Goal: Task Accomplishment & Management: Use online tool/utility

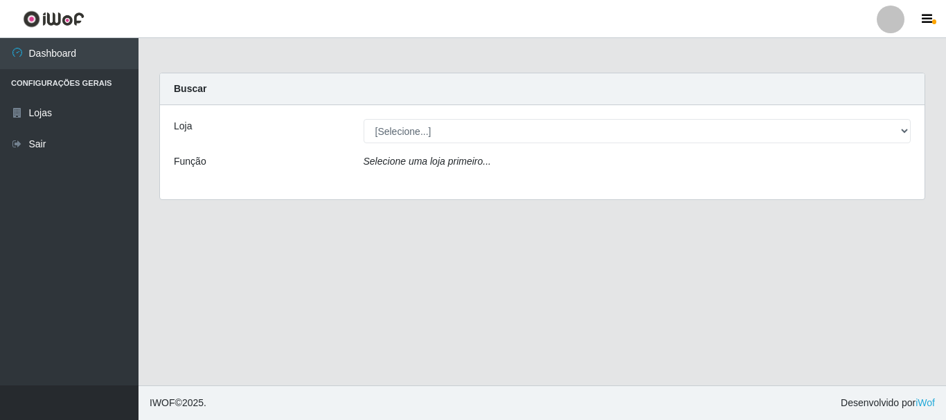
select select "64"
click at [363, 119] on select "[Selecione...] [GEOGRAPHIC_DATA] [GEOGRAPHIC_DATA]" at bounding box center [637, 131] width 548 height 24
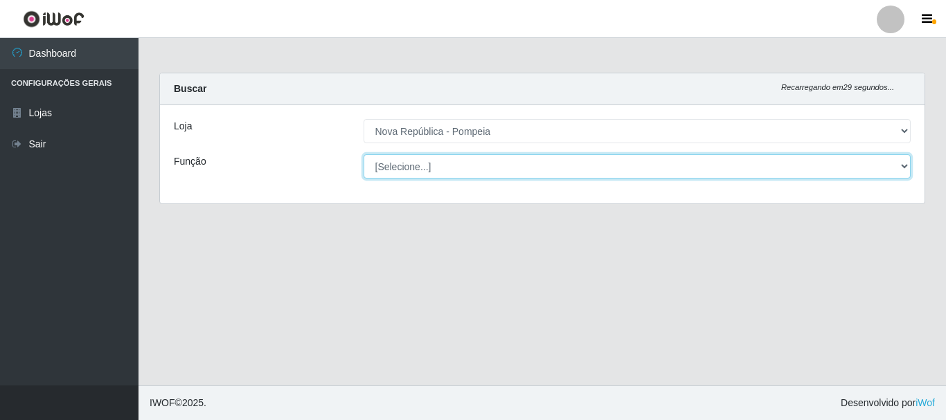
click at [901, 163] on select "[Selecione...] Balconista Operador de Caixa Recepcionista Repositor" at bounding box center [637, 166] width 548 height 24
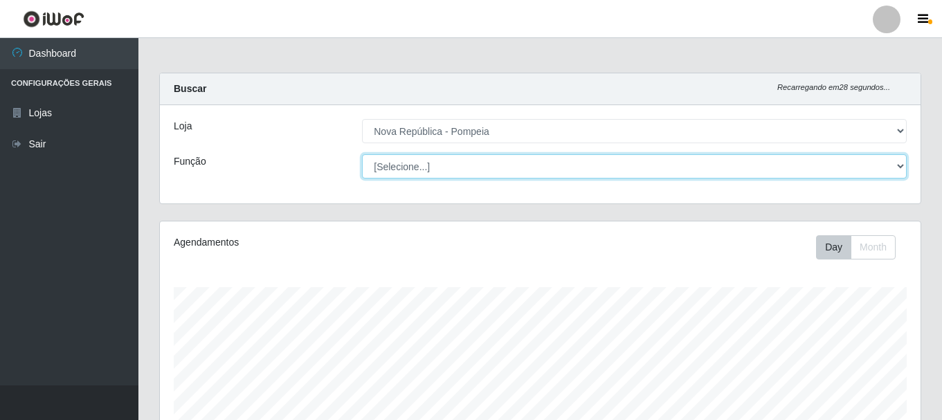
scroll to position [287, 761]
select select "22"
click at [362, 154] on select "[Selecione...] Balconista Operador de Caixa Recepcionista Repositor" at bounding box center [634, 166] width 545 height 24
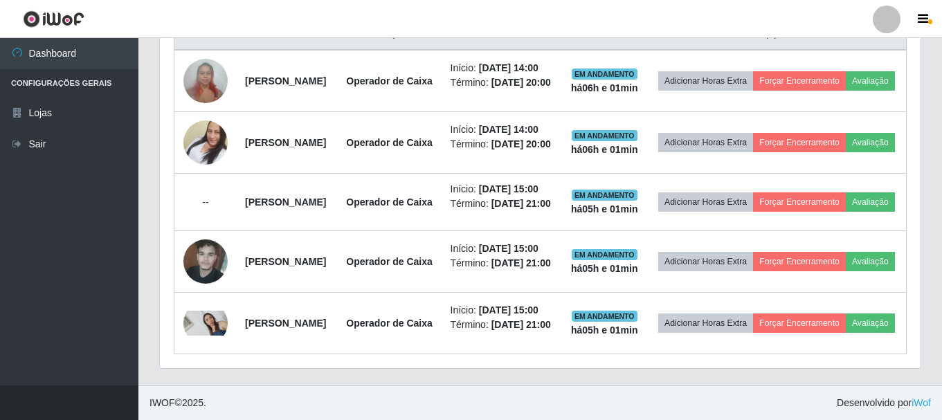
scroll to position [685, 0]
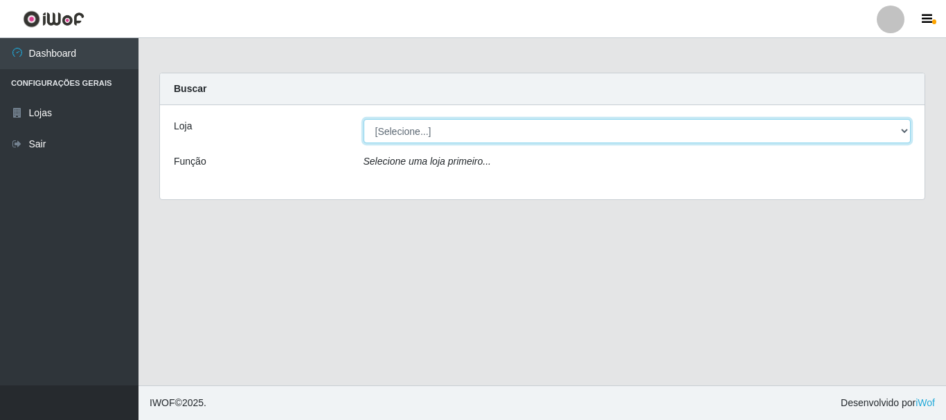
click at [529, 132] on select "[Selecione...] [GEOGRAPHIC_DATA] [GEOGRAPHIC_DATA]" at bounding box center [637, 131] width 548 height 24
click at [530, 136] on select "[Selecione...] [GEOGRAPHIC_DATA] [GEOGRAPHIC_DATA]" at bounding box center [637, 131] width 548 height 24
select select "64"
click at [363, 119] on select "[Selecione...] [GEOGRAPHIC_DATA] [GEOGRAPHIC_DATA]" at bounding box center [637, 131] width 548 height 24
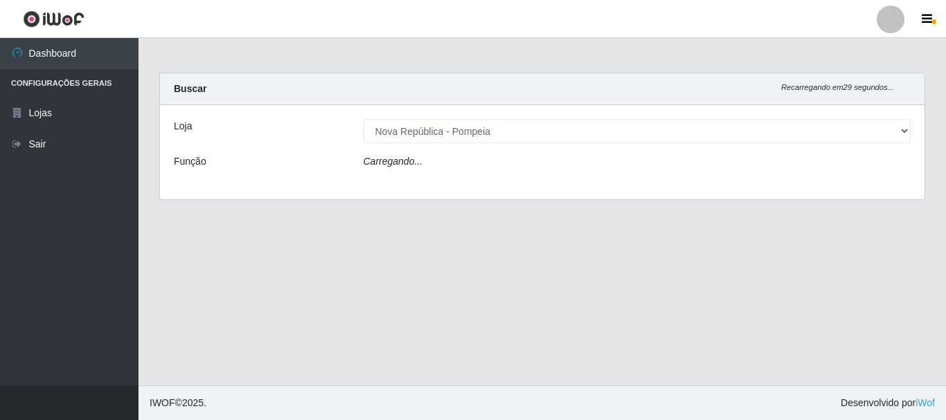
click at [488, 171] on div "Carregando..." at bounding box center [637, 164] width 568 height 20
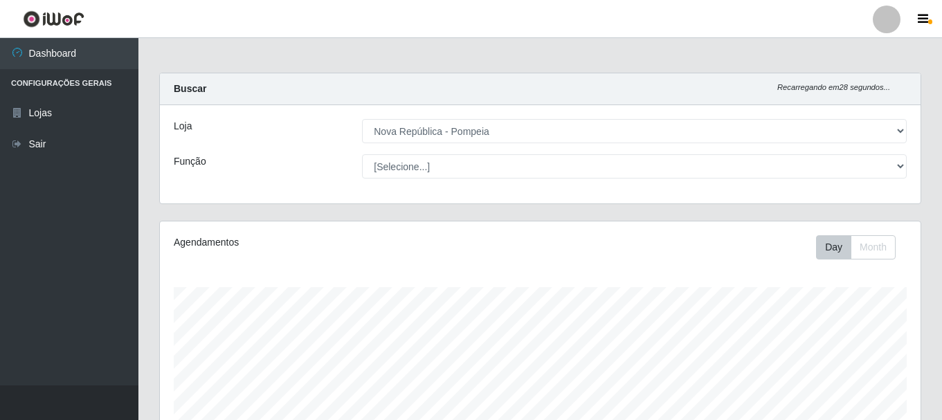
scroll to position [287, 761]
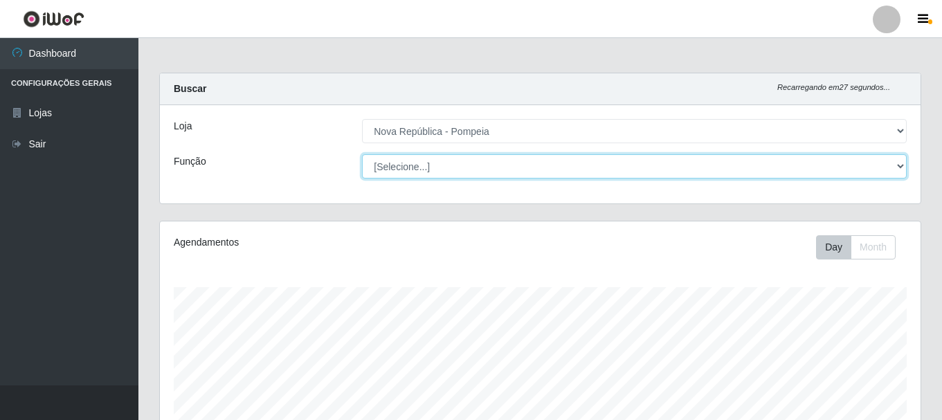
click at [485, 168] on select "[Selecione...] Balconista Operador de Caixa Recepcionista Repositor" at bounding box center [634, 166] width 545 height 24
select select "22"
click at [362, 154] on select "[Selecione...] Balconista Operador de Caixa Recepcionista Repositor" at bounding box center [634, 166] width 545 height 24
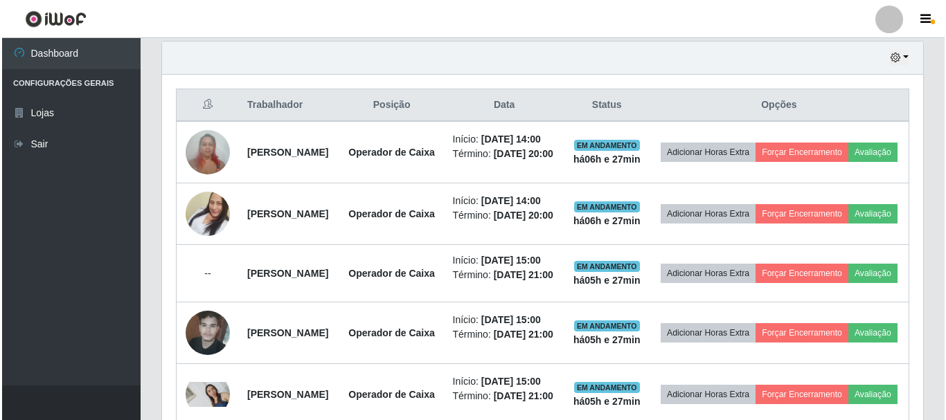
scroll to position [485, 0]
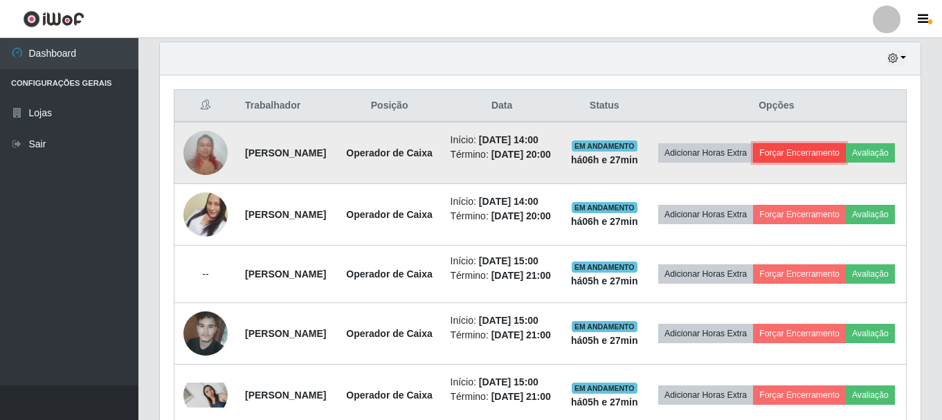
click at [846, 155] on button "Forçar Encerramento" at bounding box center [799, 152] width 93 height 19
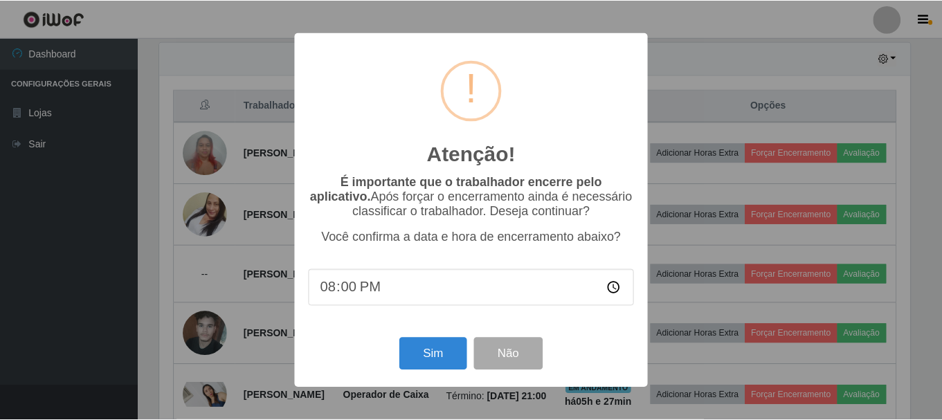
scroll to position [287, 754]
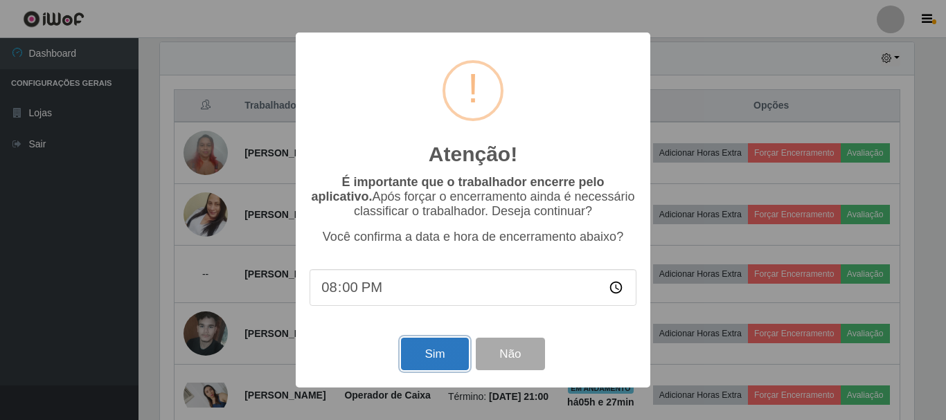
click at [427, 348] on button "Sim" at bounding box center [434, 354] width 67 height 33
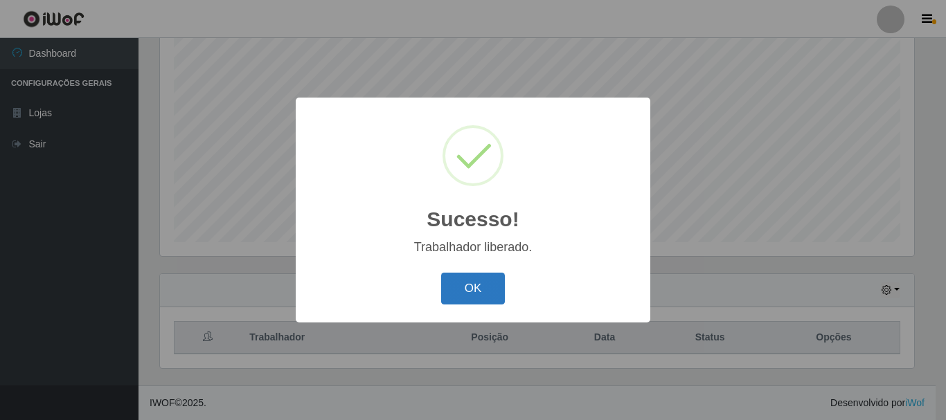
click at [493, 281] on button "OK" at bounding box center [473, 289] width 64 height 33
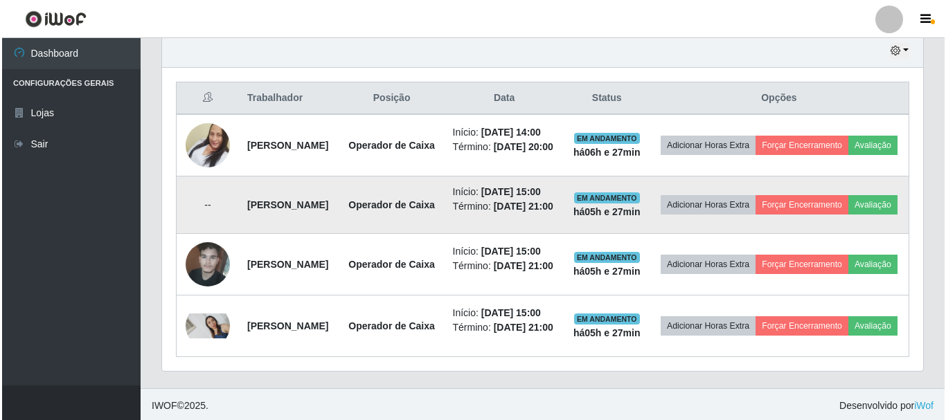
scroll to position [460, 0]
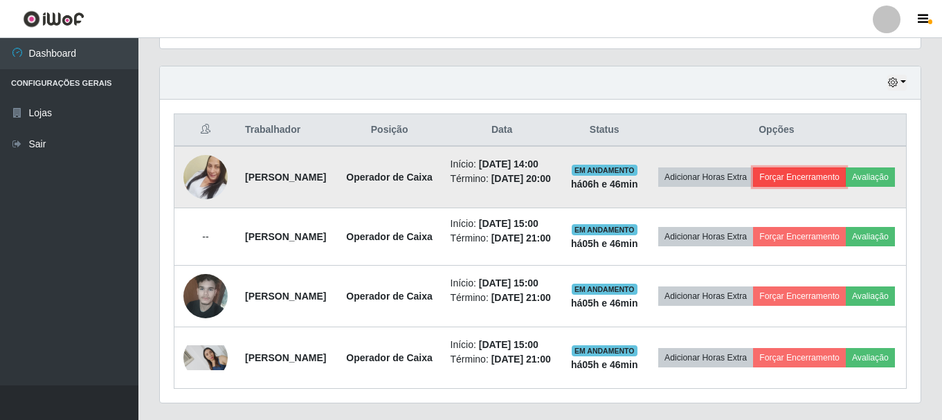
click at [842, 180] on button "Forçar Encerramento" at bounding box center [799, 177] width 93 height 19
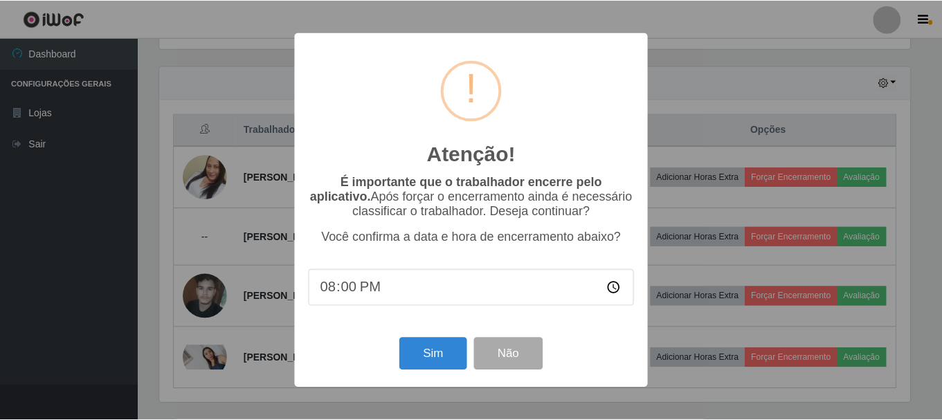
scroll to position [287, 754]
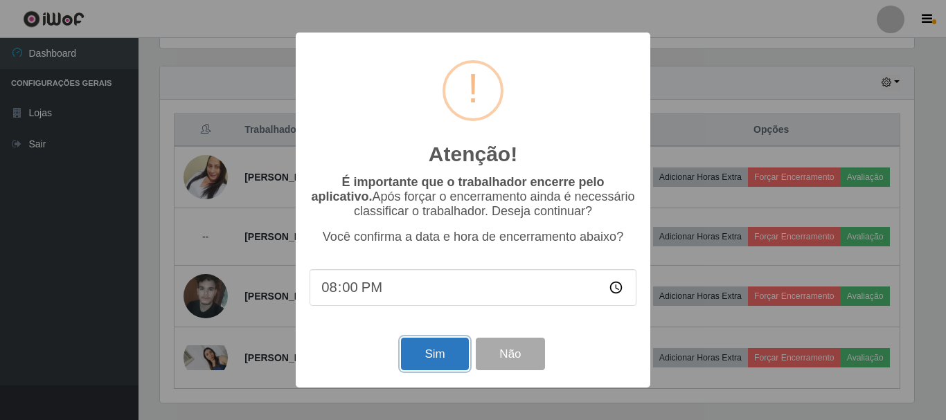
click at [417, 350] on button "Sim" at bounding box center [434, 354] width 67 height 33
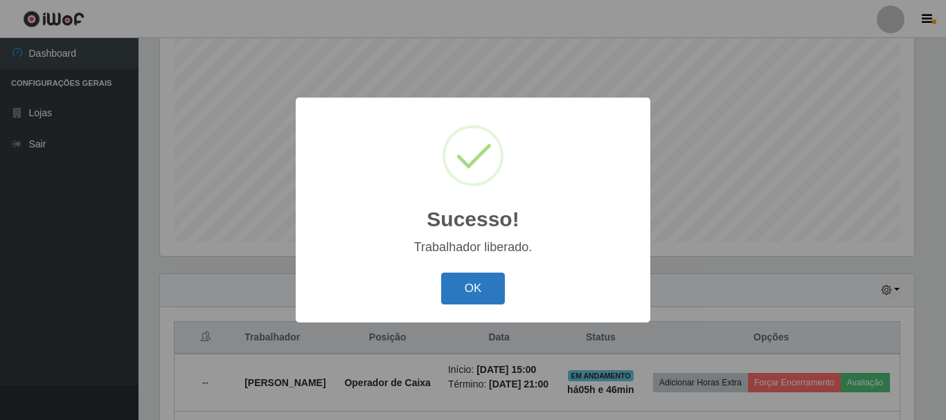
click at [470, 291] on button "OK" at bounding box center [473, 289] width 64 height 33
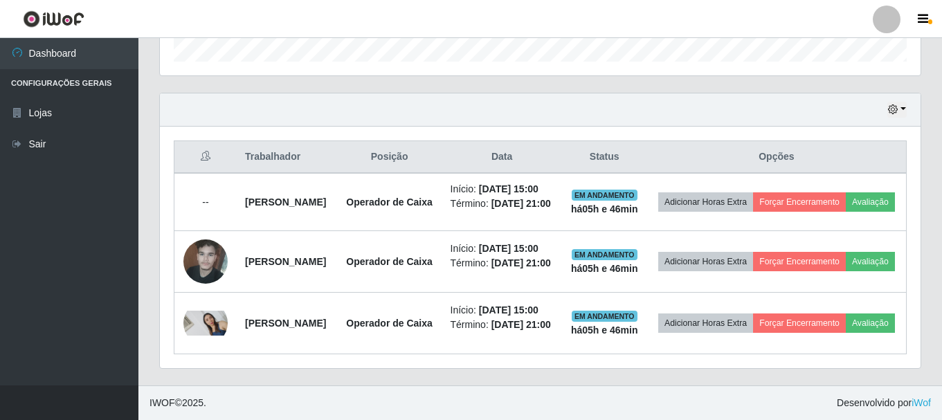
scroll to position [464, 0]
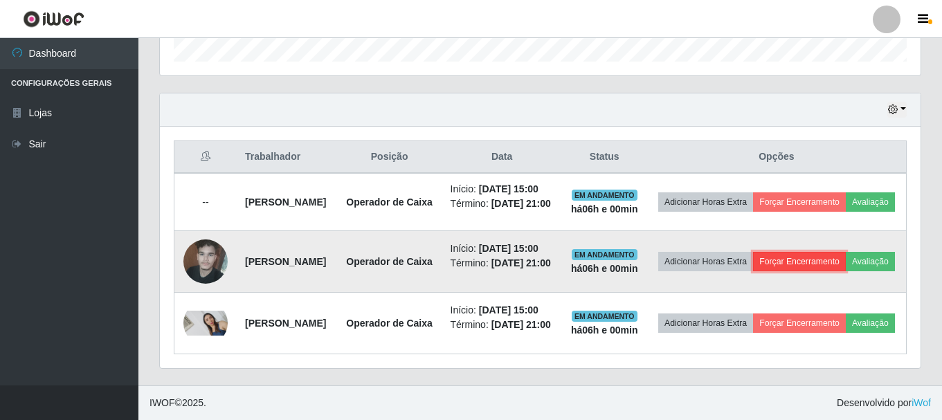
click at [842, 262] on button "Forçar Encerramento" at bounding box center [799, 261] width 93 height 19
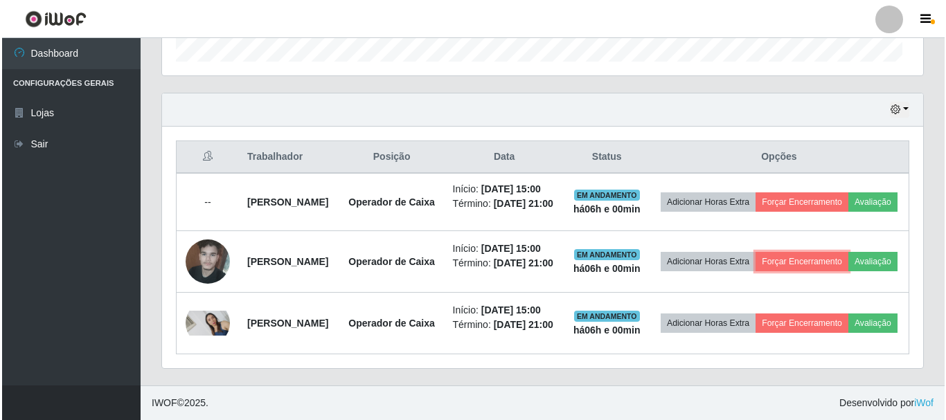
scroll to position [287, 761]
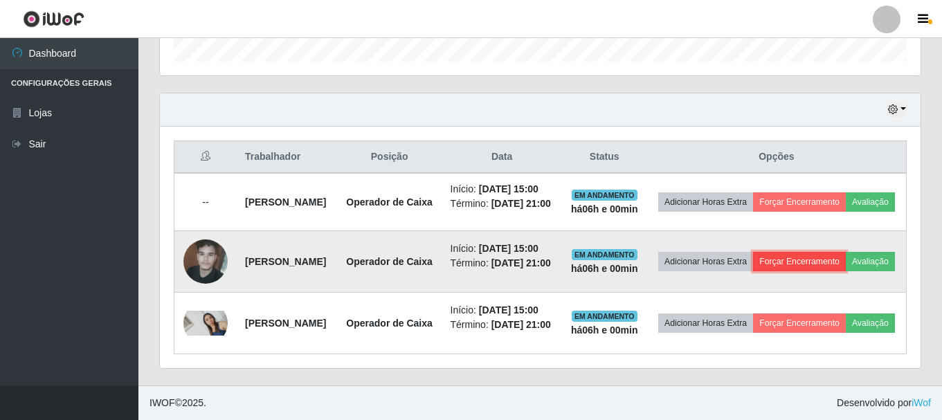
click at [846, 262] on button "Forçar Encerramento" at bounding box center [799, 261] width 93 height 19
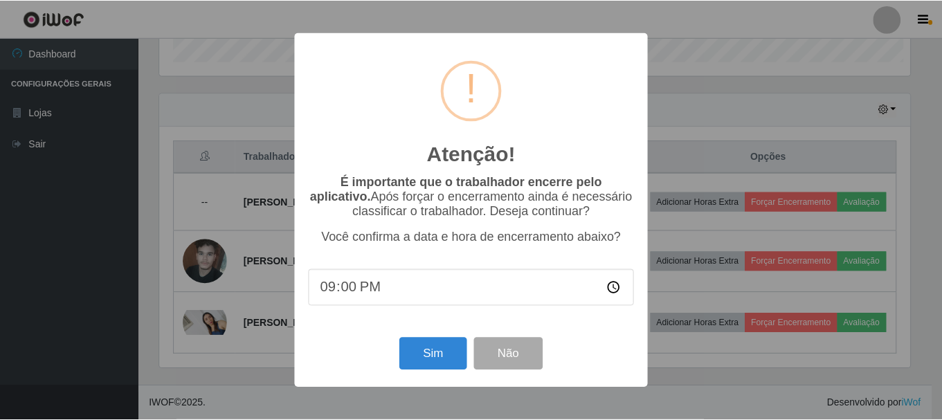
scroll to position [287, 754]
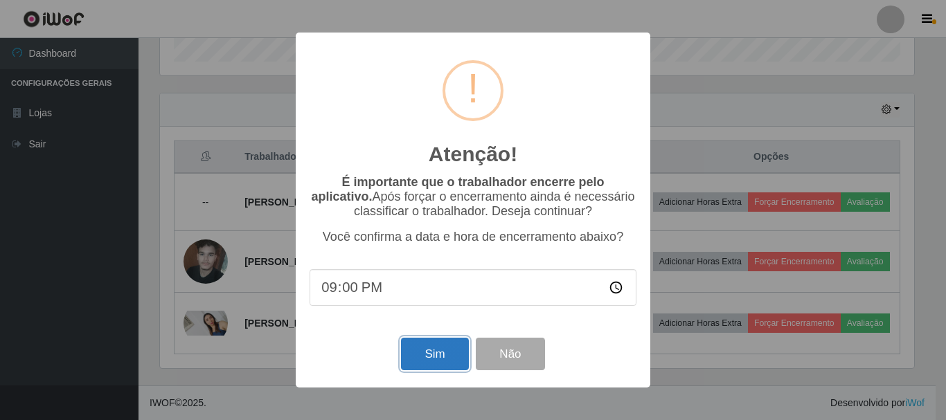
click at [436, 367] on button "Sim" at bounding box center [434, 354] width 67 height 33
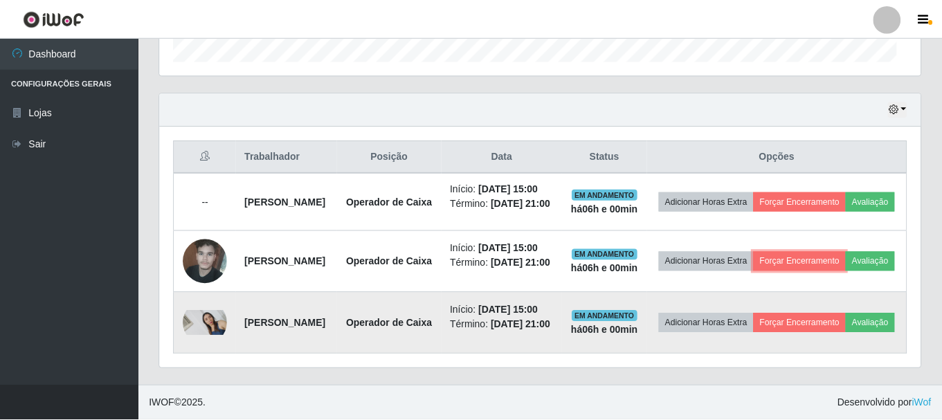
scroll to position [287, 761]
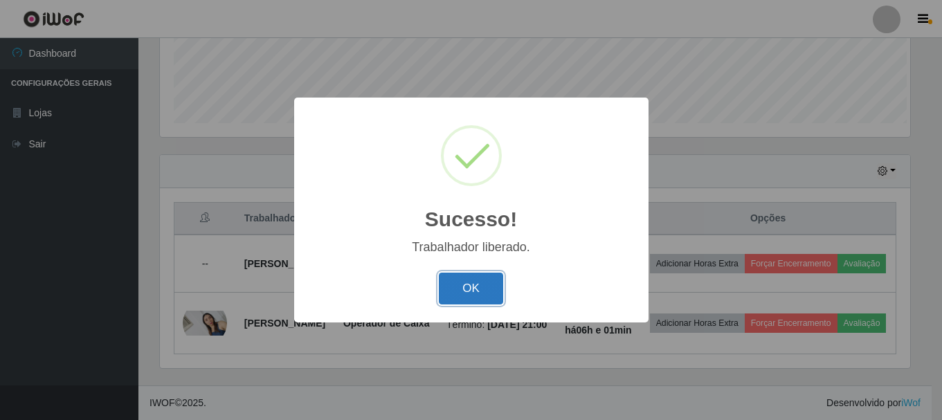
click at [476, 278] on button "OK" at bounding box center [471, 289] width 64 height 33
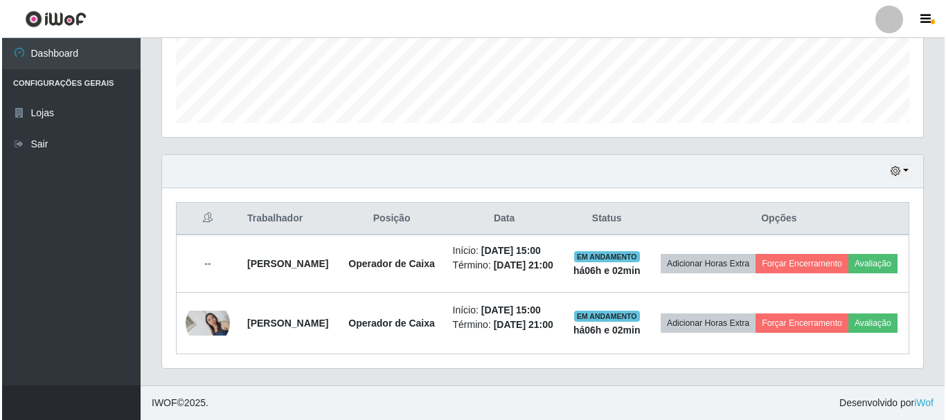
scroll to position [426, 0]
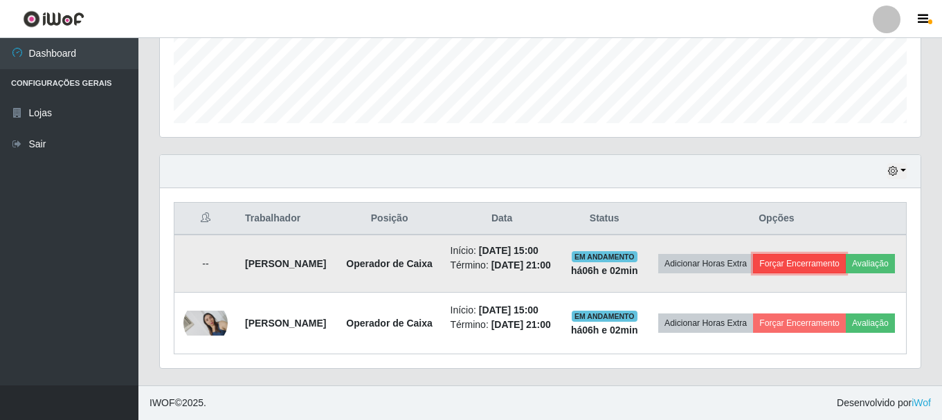
click at [846, 254] on button "Forçar Encerramento" at bounding box center [799, 263] width 93 height 19
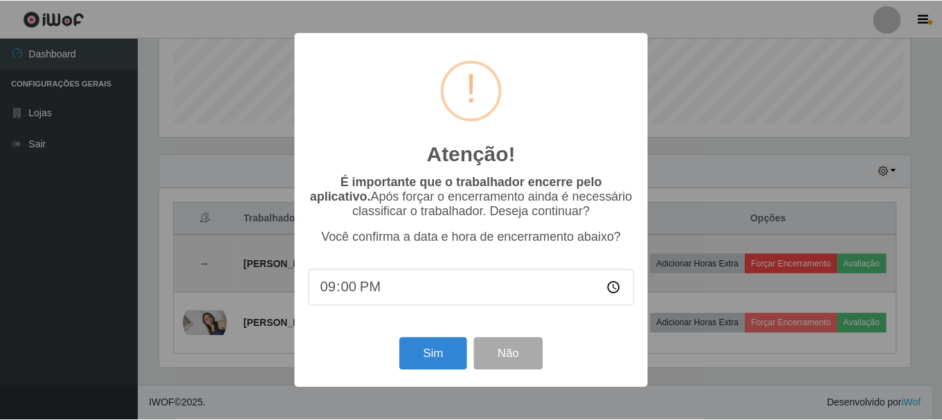
scroll to position [287, 754]
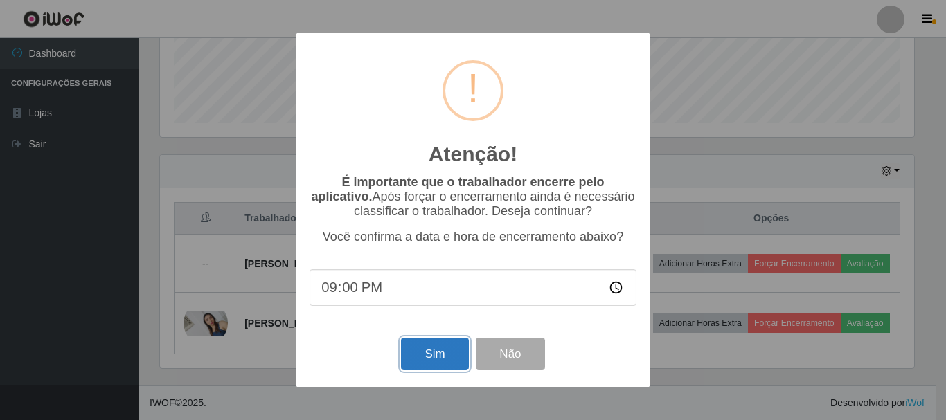
click at [433, 352] on button "Sim" at bounding box center [434, 354] width 67 height 33
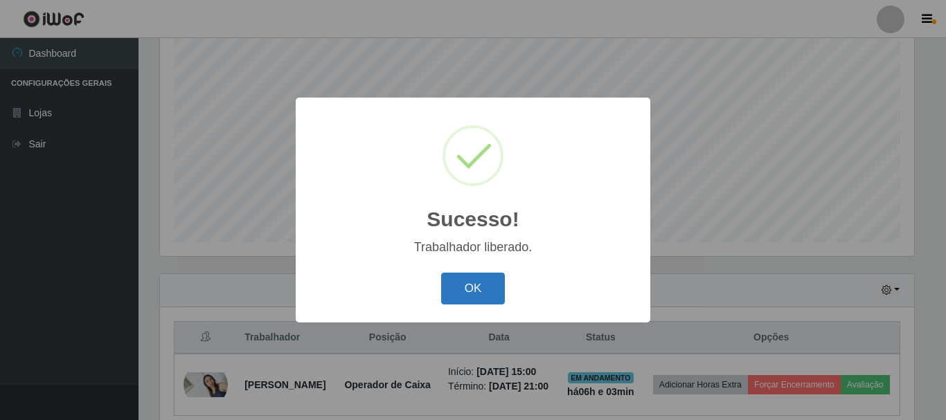
click at [462, 282] on button "OK" at bounding box center [473, 289] width 64 height 33
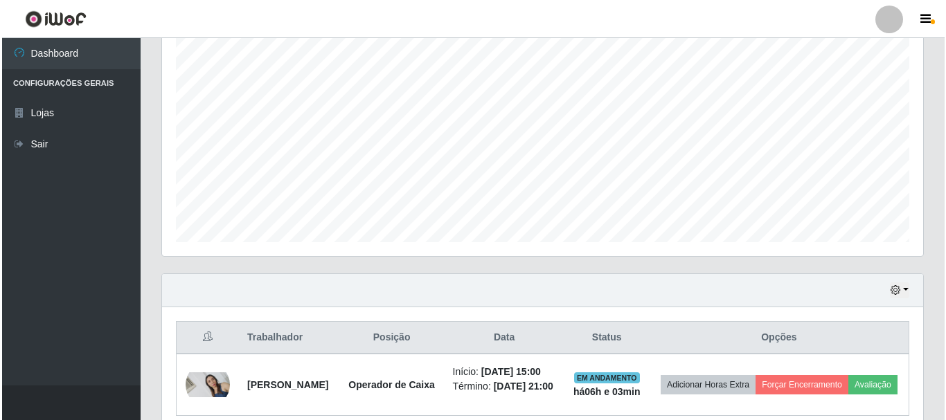
scroll to position [339, 0]
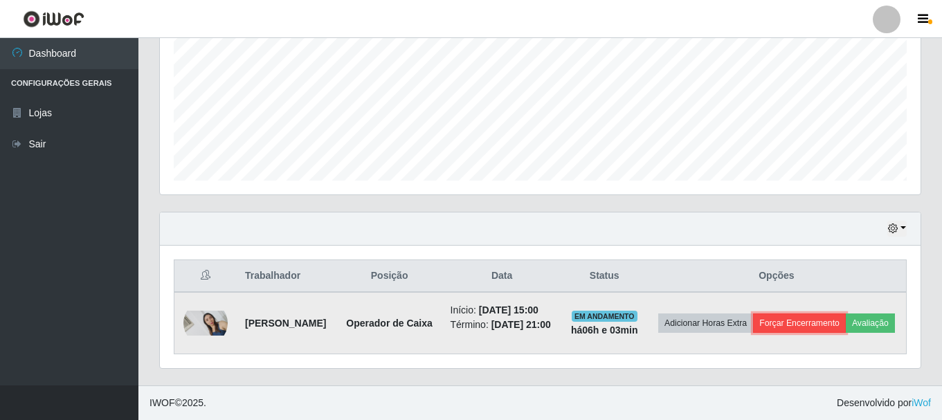
click at [846, 314] on button "Forçar Encerramento" at bounding box center [799, 323] width 93 height 19
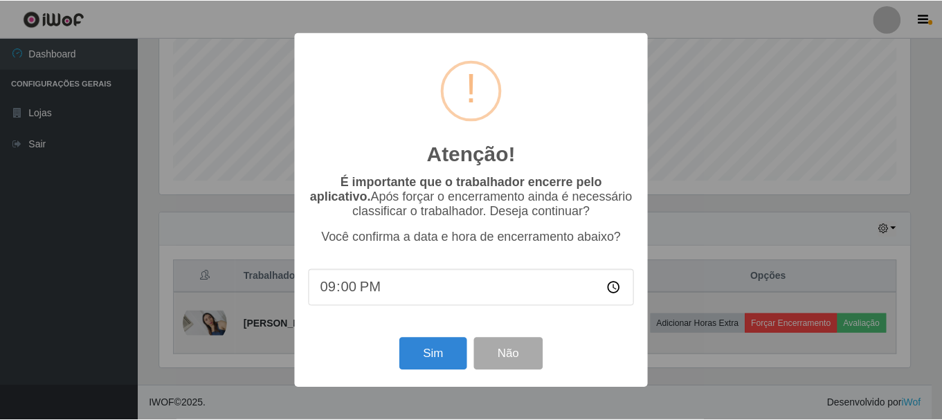
scroll to position [287, 754]
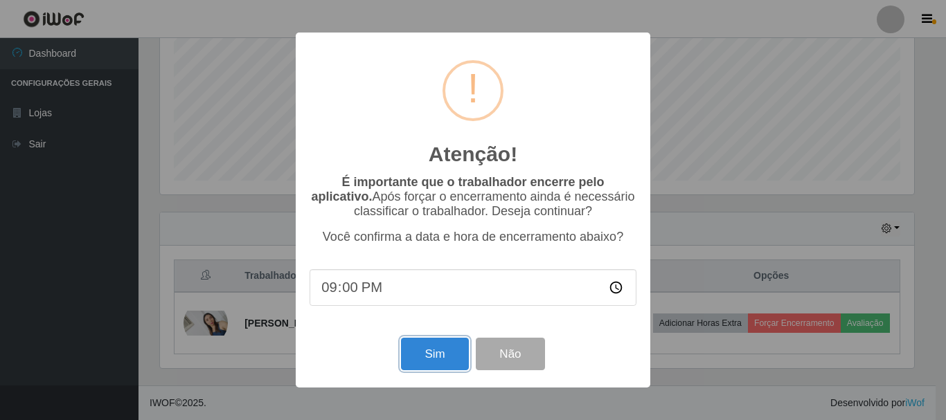
drag, startPoint x: 441, startPoint y: 360, endPoint x: 474, endPoint y: 297, distance: 71.2
click at [441, 359] on button "Sim" at bounding box center [434, 354] width 67 height 33
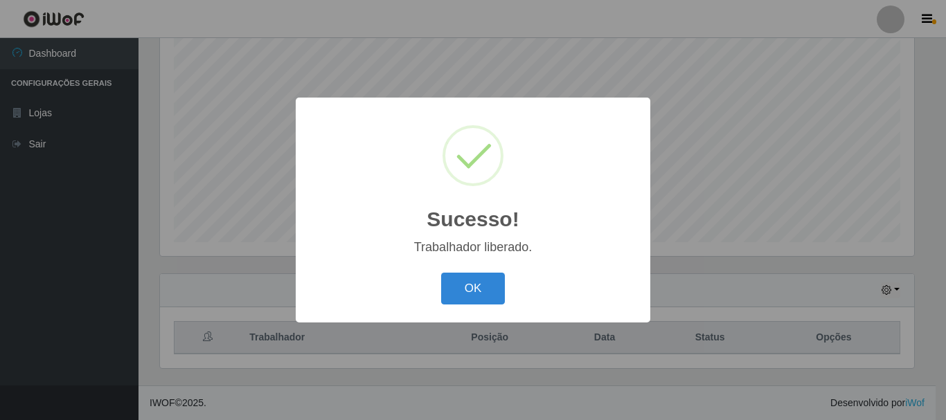
click at [441, 273] on button "OK" at bounding box center [473, 289] width 64 height 33
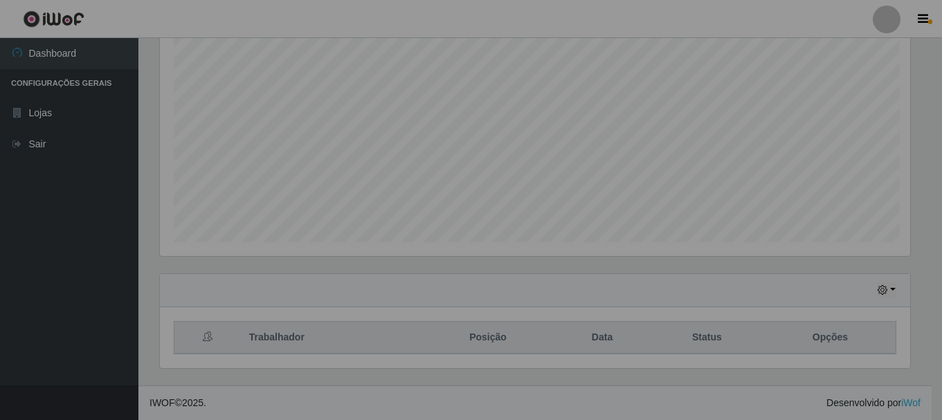
scroll to position [287, 761]
